Goal: Task Accomplishment & Management: Manage account settings

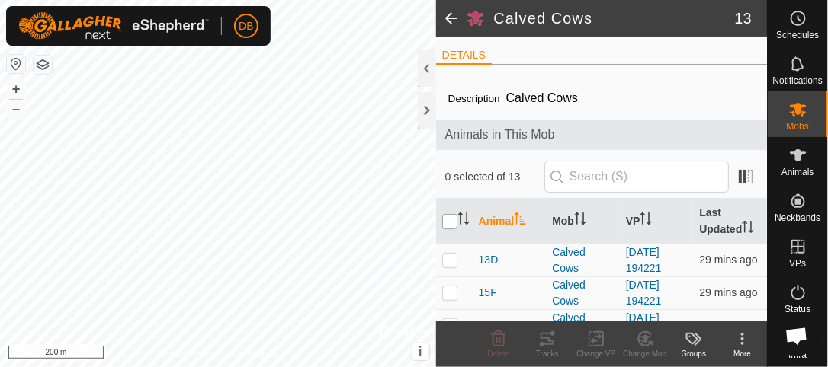
click at [450, 218] on input "checkbox" at bounding box center [449, 221] width 15 height 15
checkbox input "true"
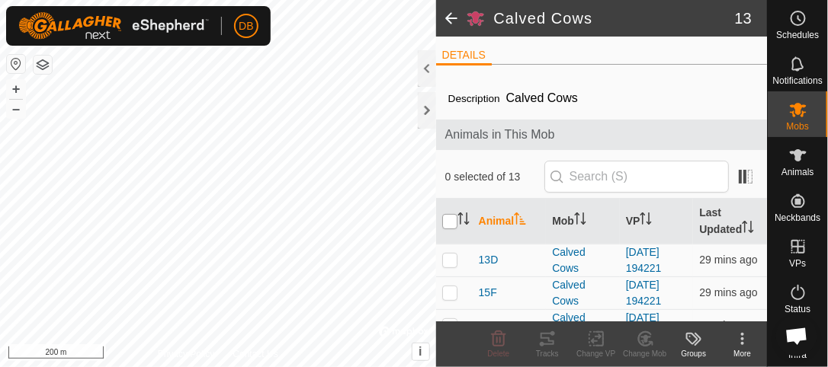
checkbox input "true"
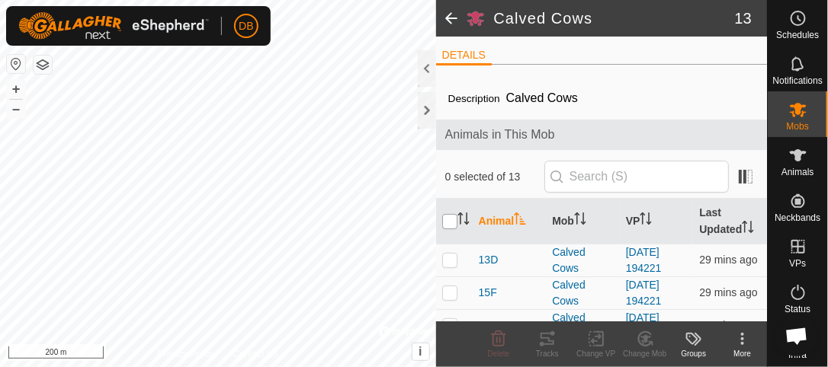
checkbox input "true"
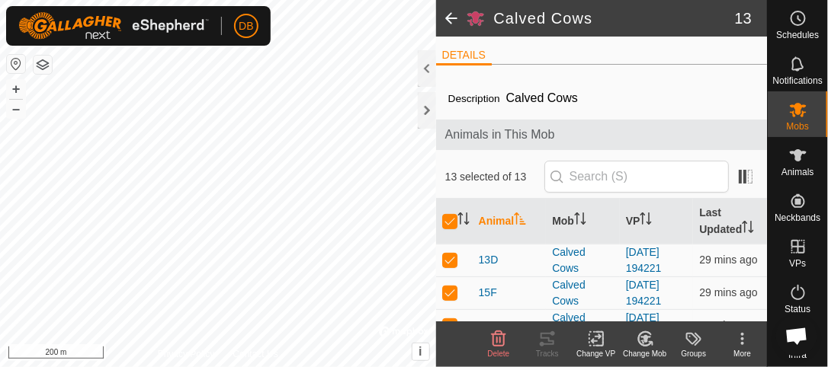
click at [596, 340] on icon at bounding box center [596, 339] width 19 height 18
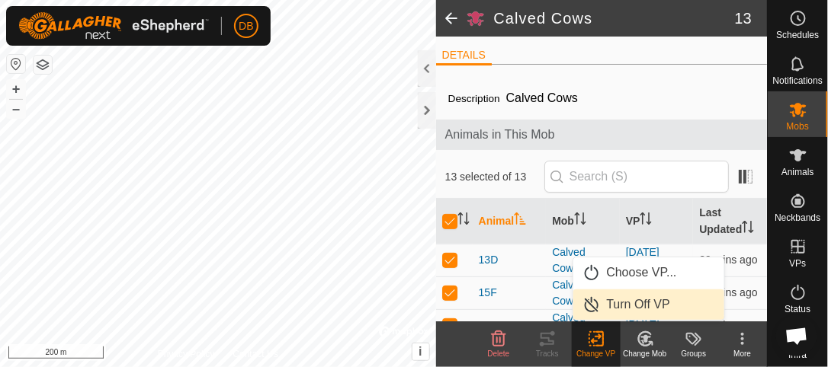
click at [623, 308] on link "Turn Off VP" at bounding box center [648, 305] width 151 height 30
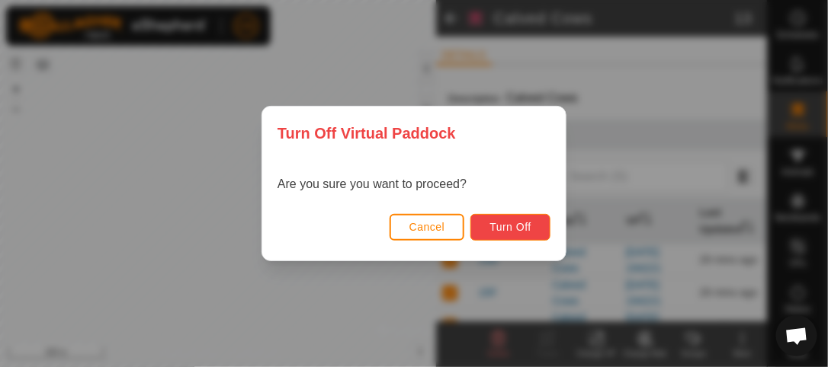
click at [505, 222] on span "Turn Off" at bounding box center [510, 227] width 42 height 12
